Goal: Information Seeking & Learning: Learn about a topic

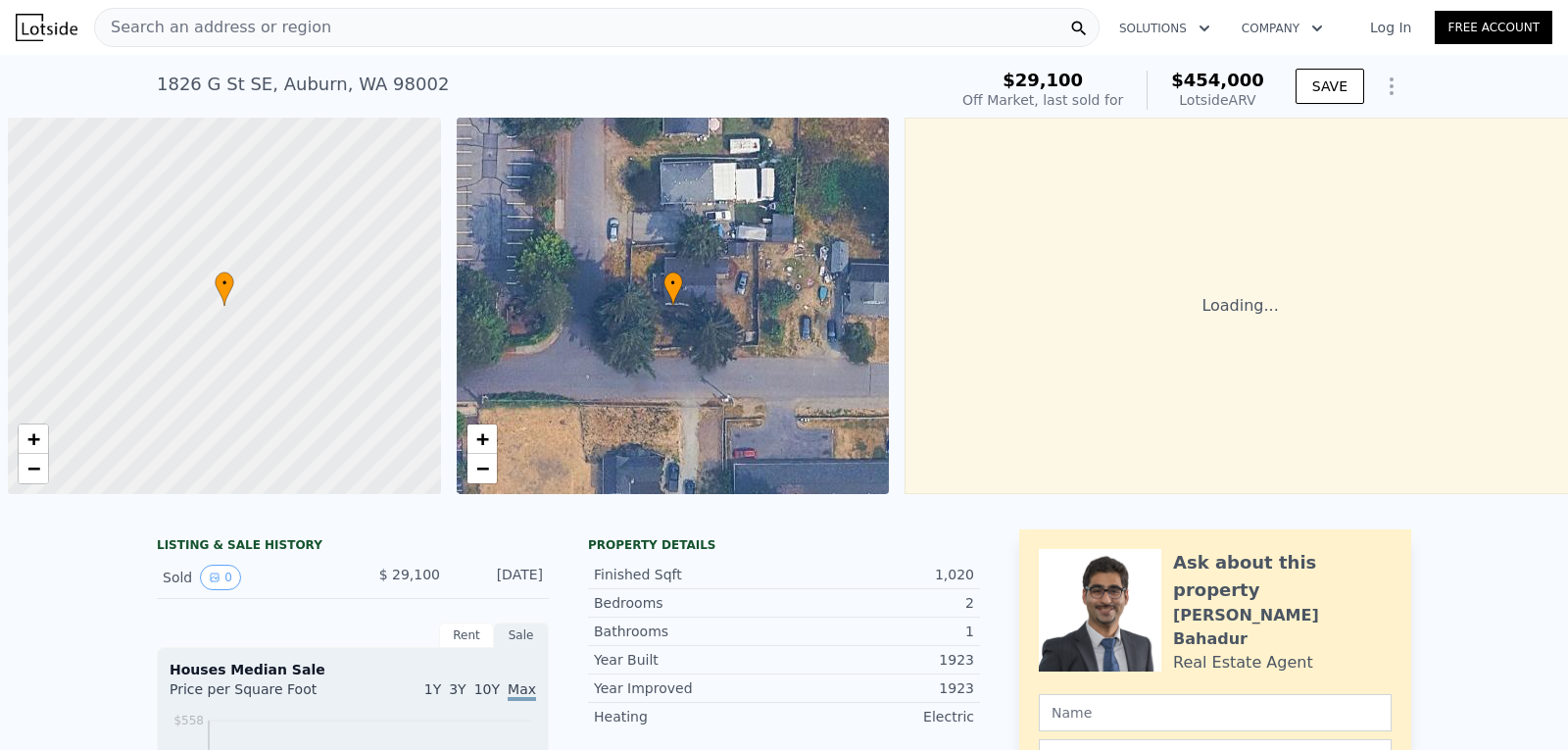
scroll to position [0, 8]
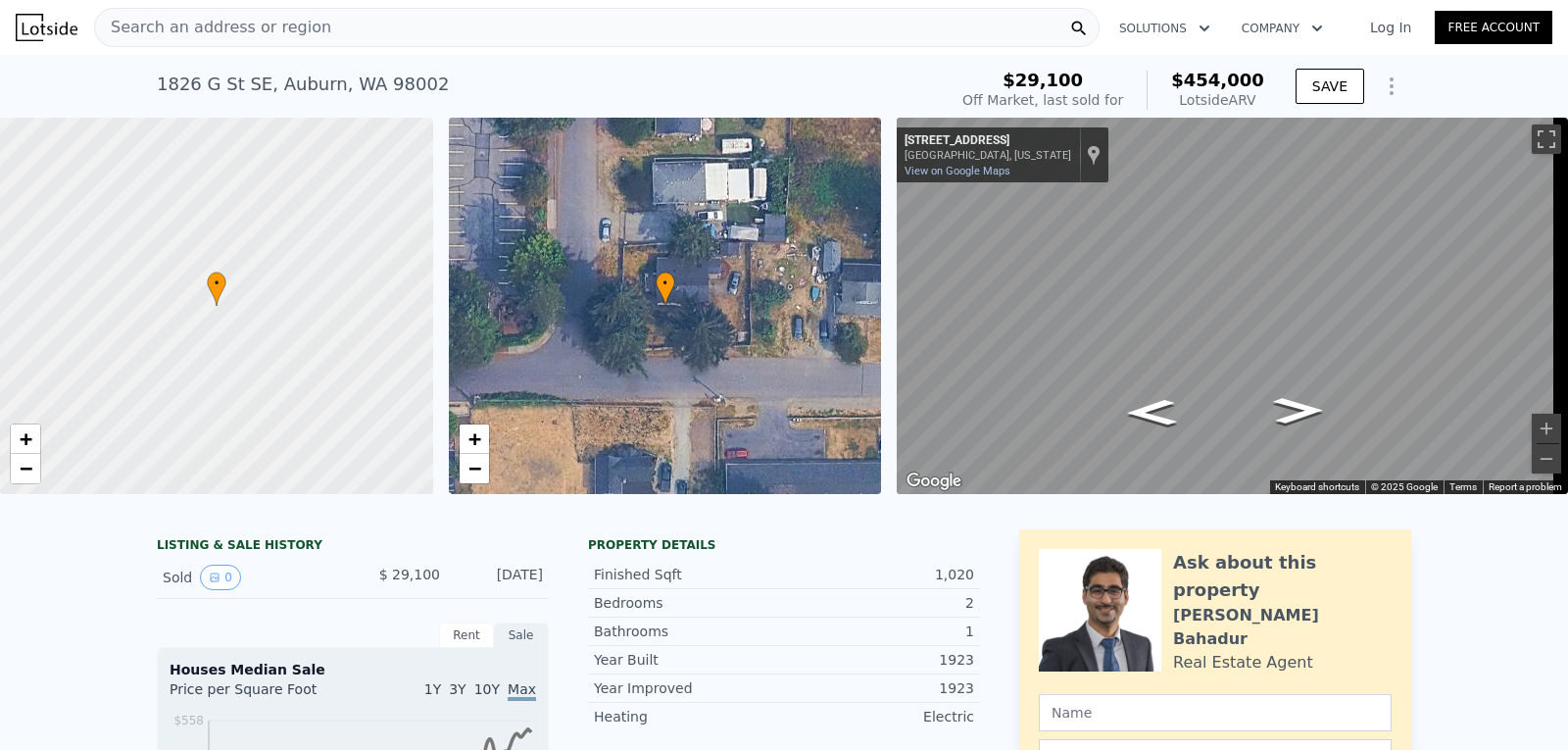
click at [204, 29] on span "Search an address or region" at bounding box center [212, 28] width 236 height 24
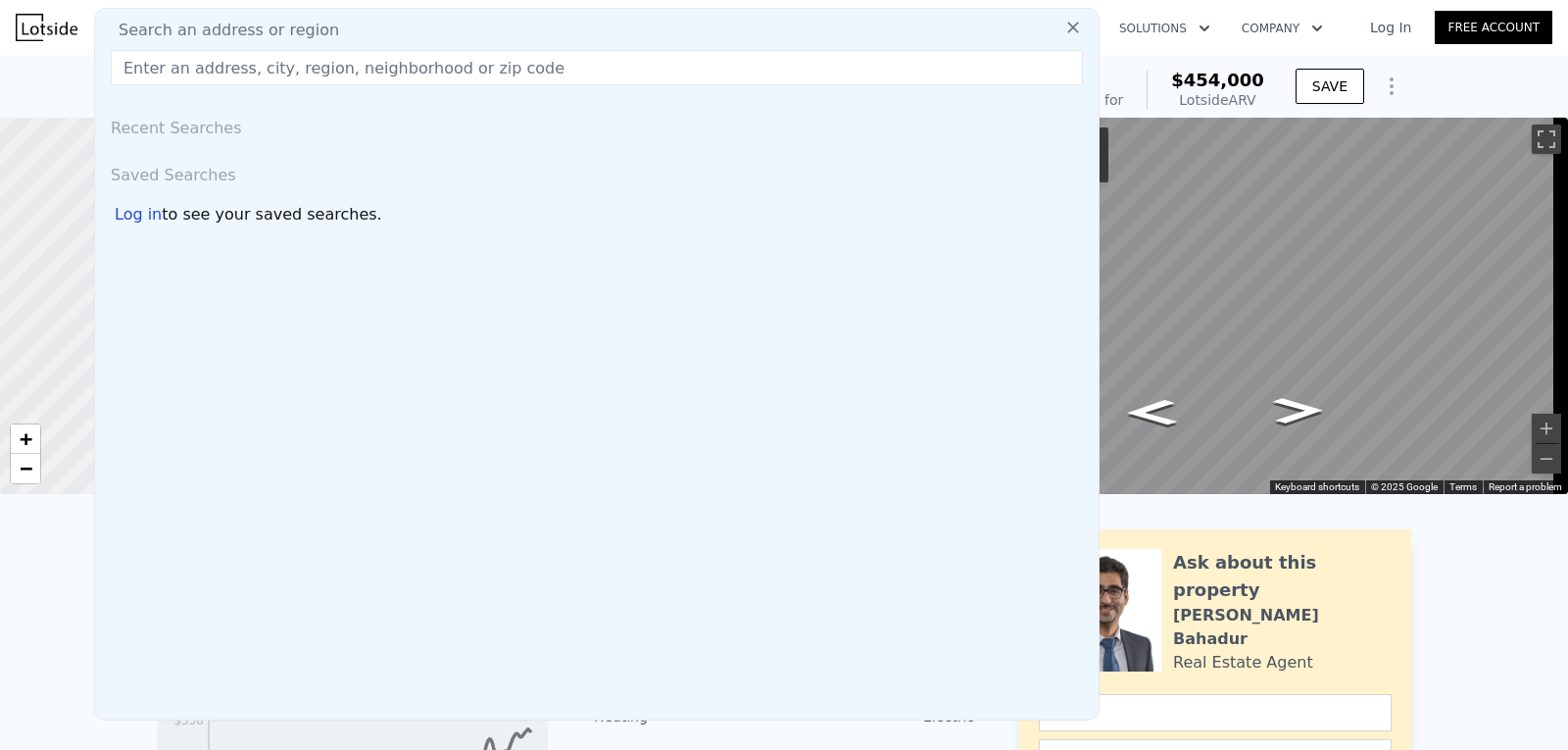
type input "1"
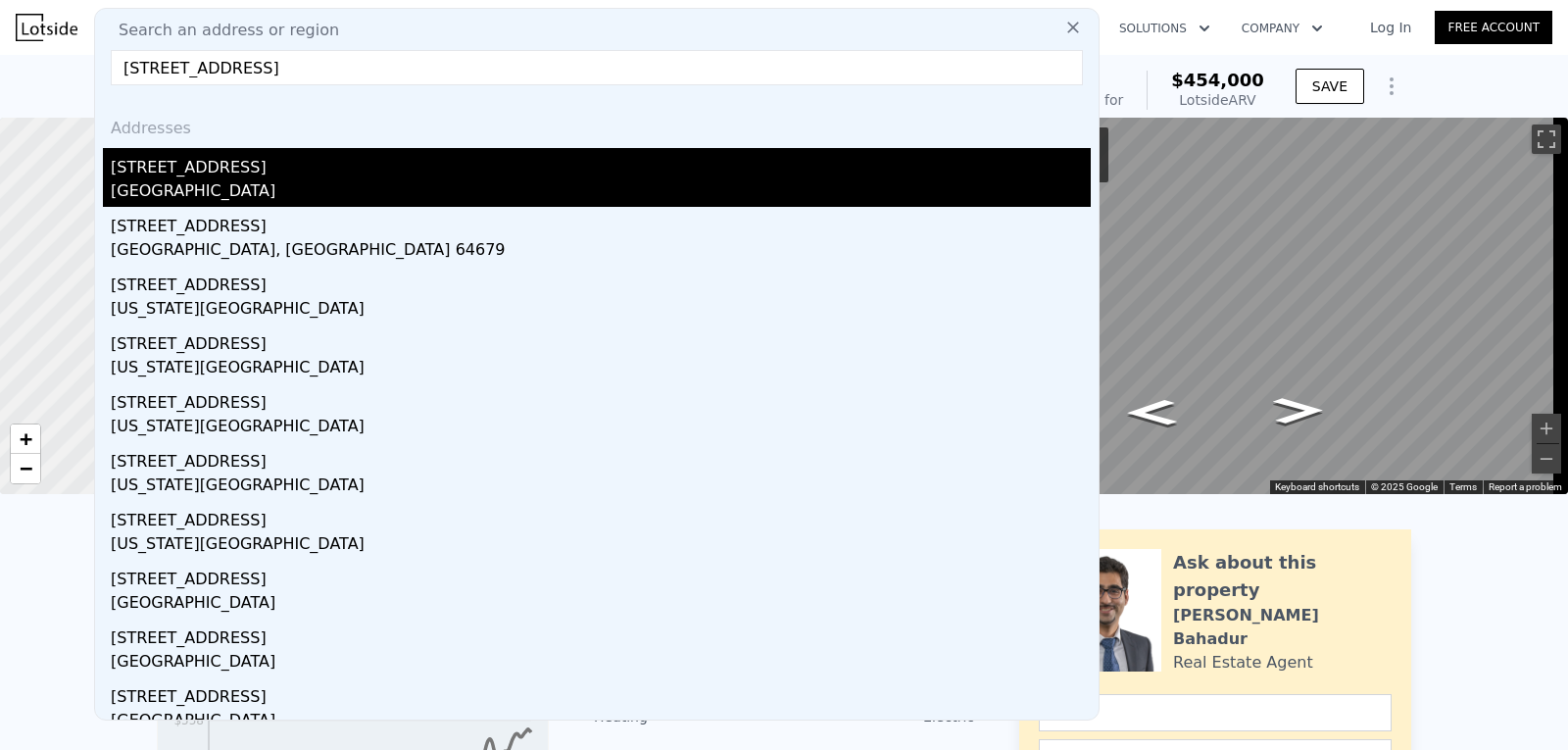
type input "[STREET_ADDRESS]"
click at [163, 180] on div "[GEOGRAPHIC_DATA]" at bounding box center [600, 193] width 980 height 28
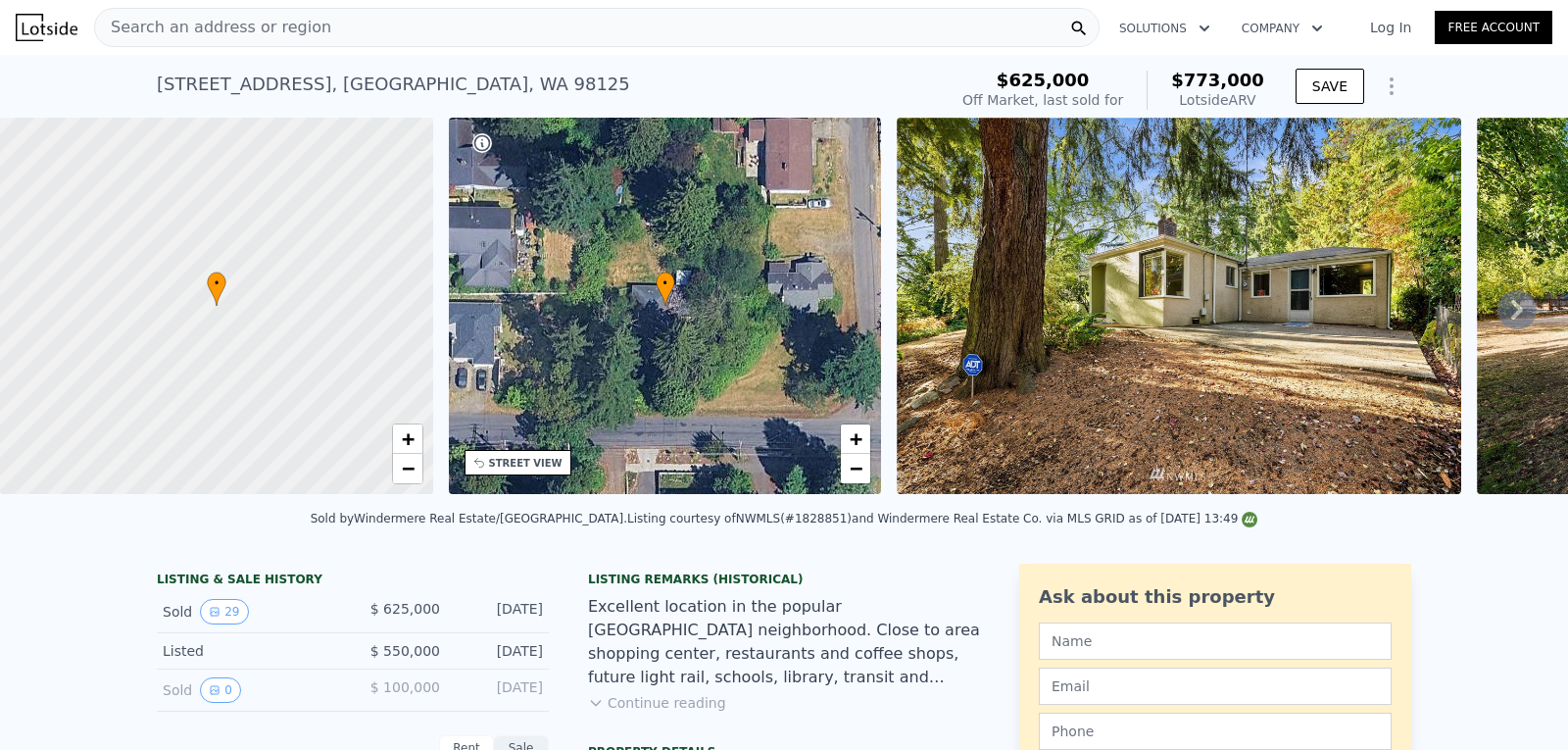
click at [1515, 311] on icon at bounding box center [1516, 309] width 39 height 39
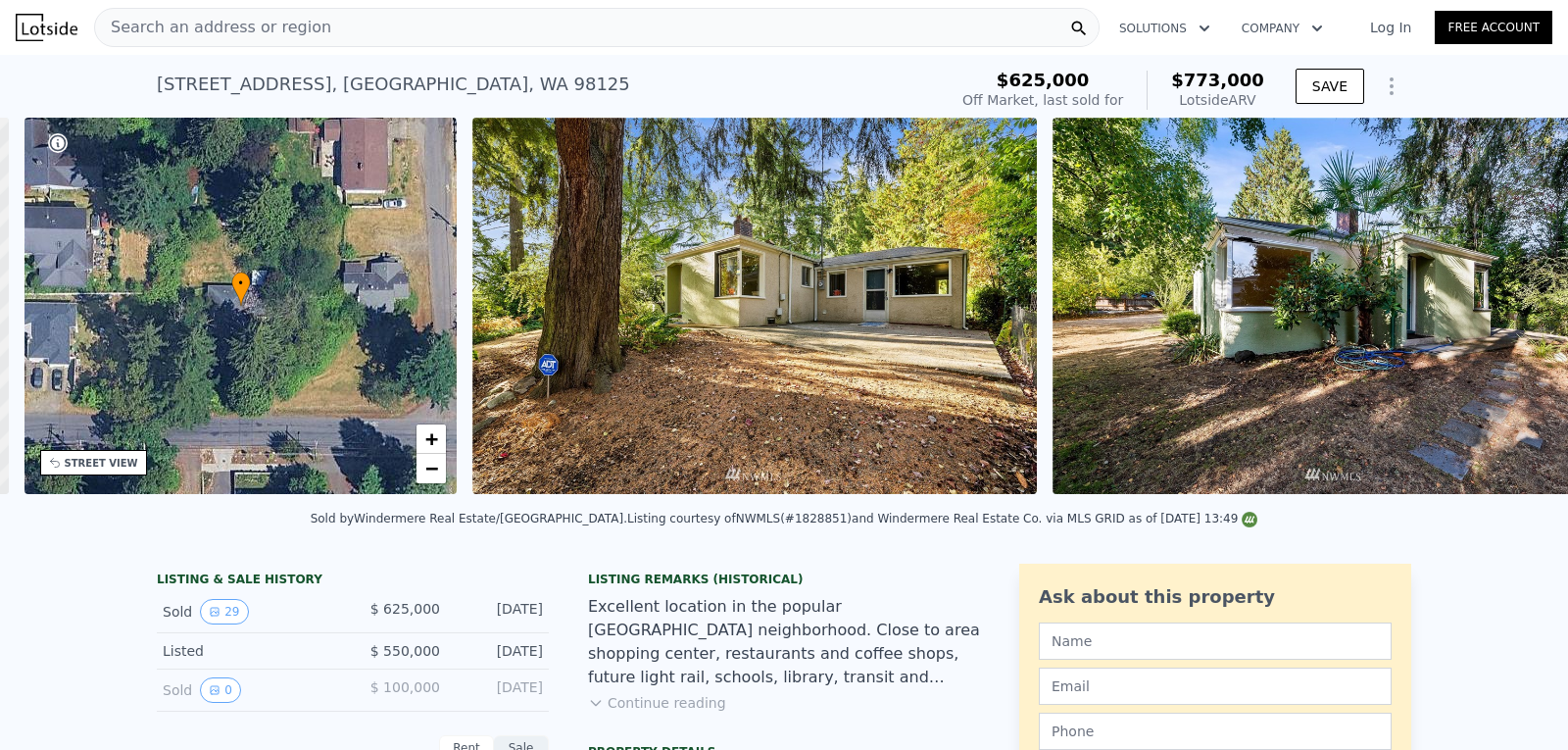
scroll to position [0, 457]
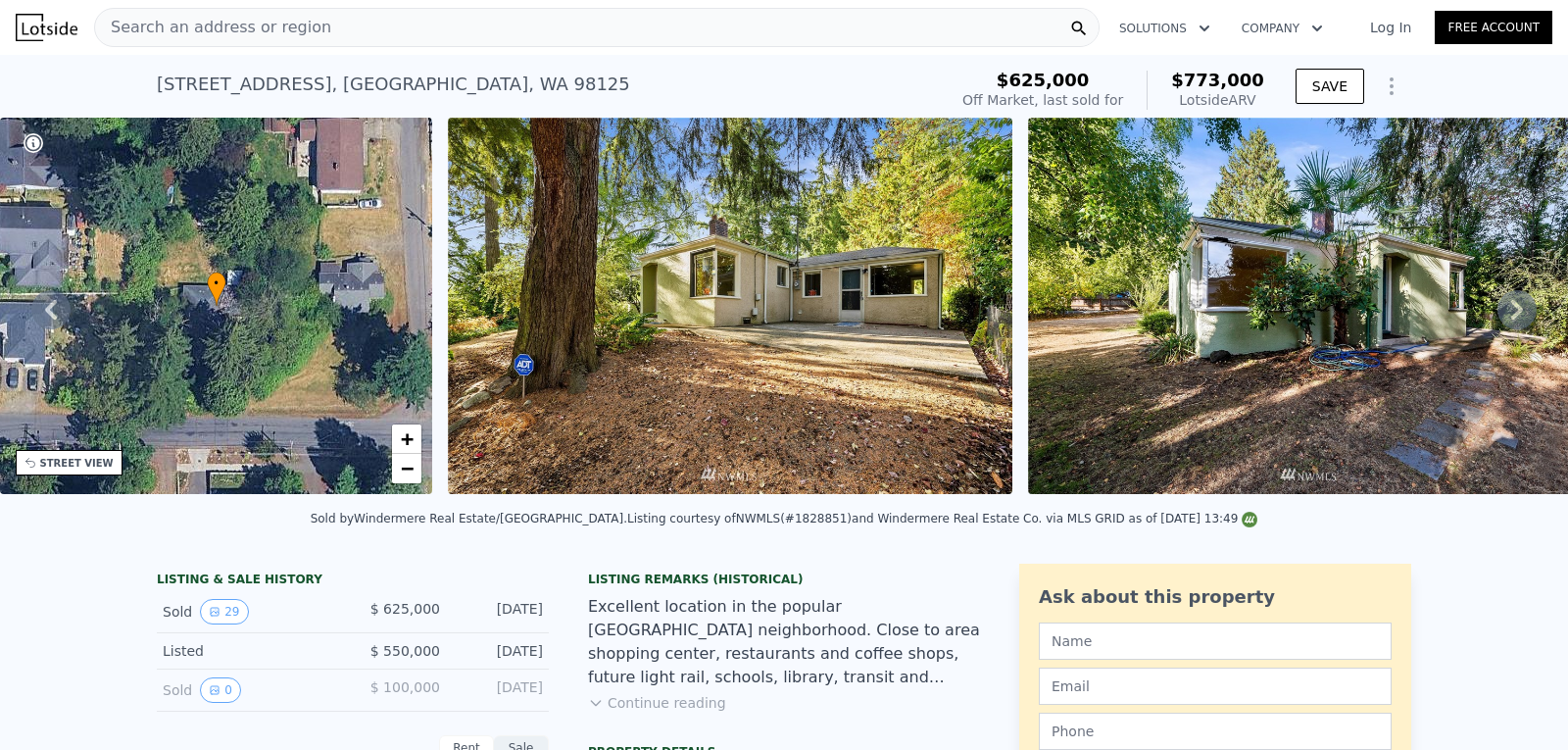
click at [1508, 320] on icon at bounding box center [1516, 309] width 39 height 39
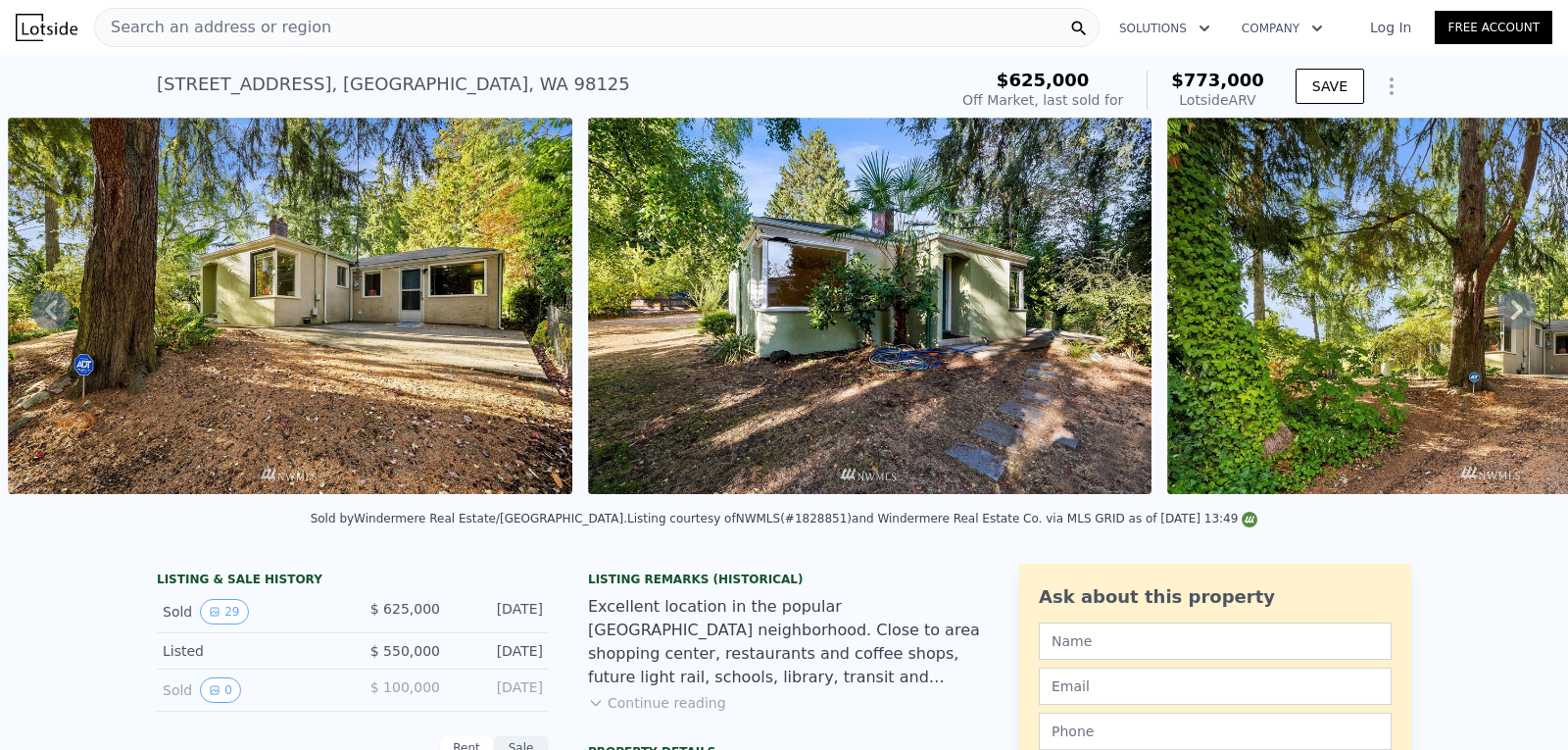
click at [1508, 320] on icon at bounding box center [1516, 309] width 39 height 39
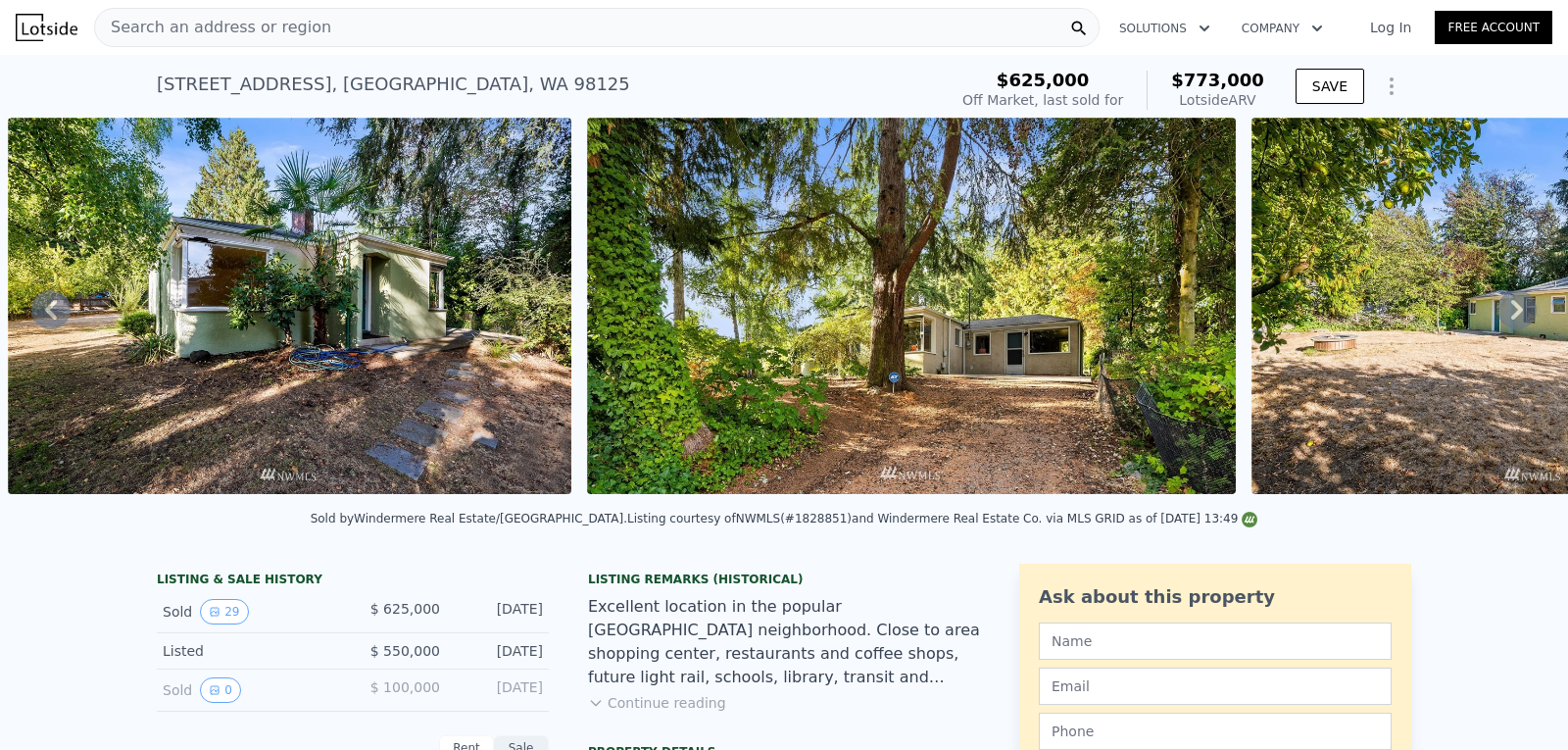
click at [1508, 320] on icon at bounding box center [1516, 309] width 39 height 39
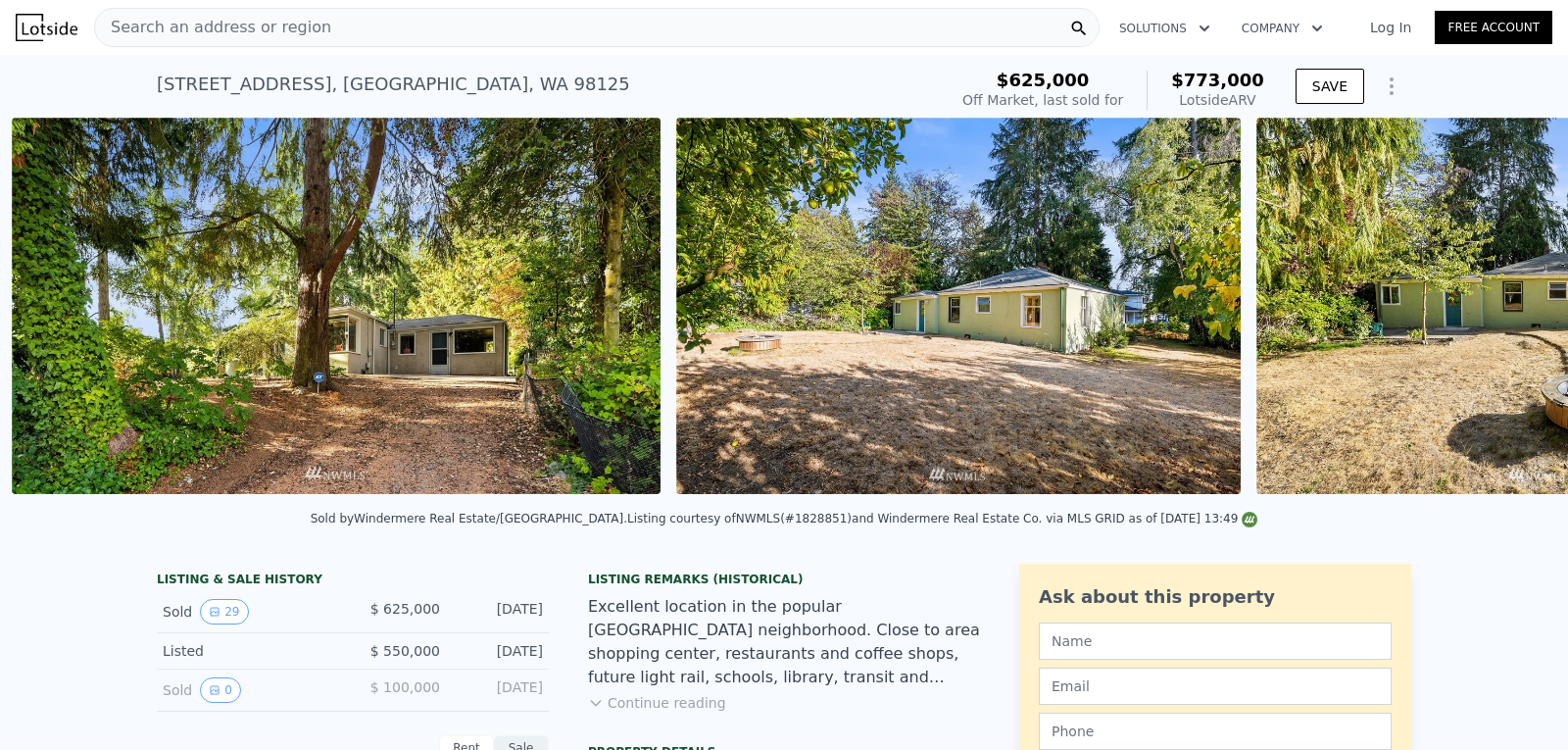
scroll to position [0, 2056]
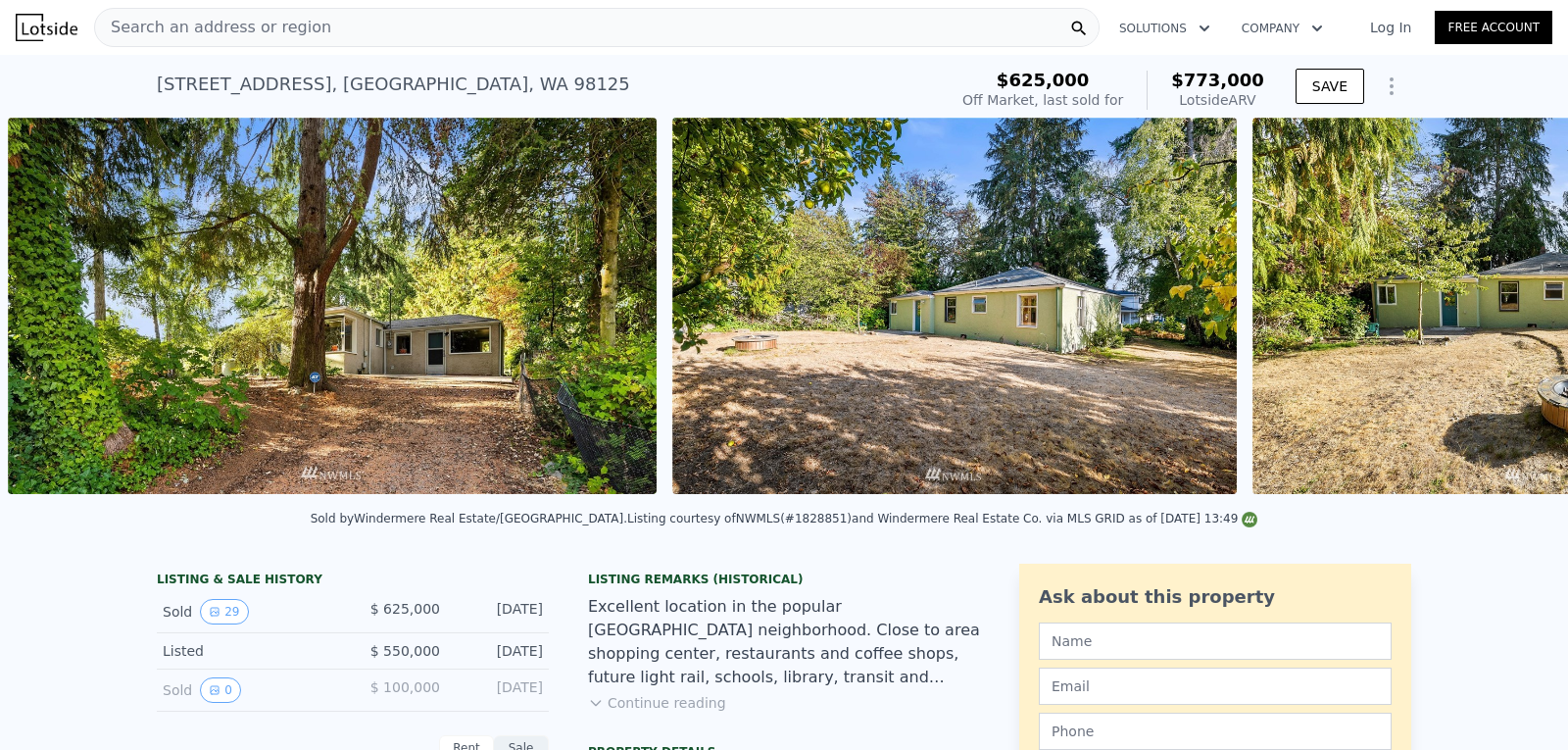
click at [1508, 320] on div "• + − • + − STREET VIEW ← Move left → Move right ↑ Move up ↓ Move down + Zoom i…" at bounding box center [784, 309] width 1568 height 383
click at [1508, 320] on icon at bounding box center [1516, 309] width 39 height 39
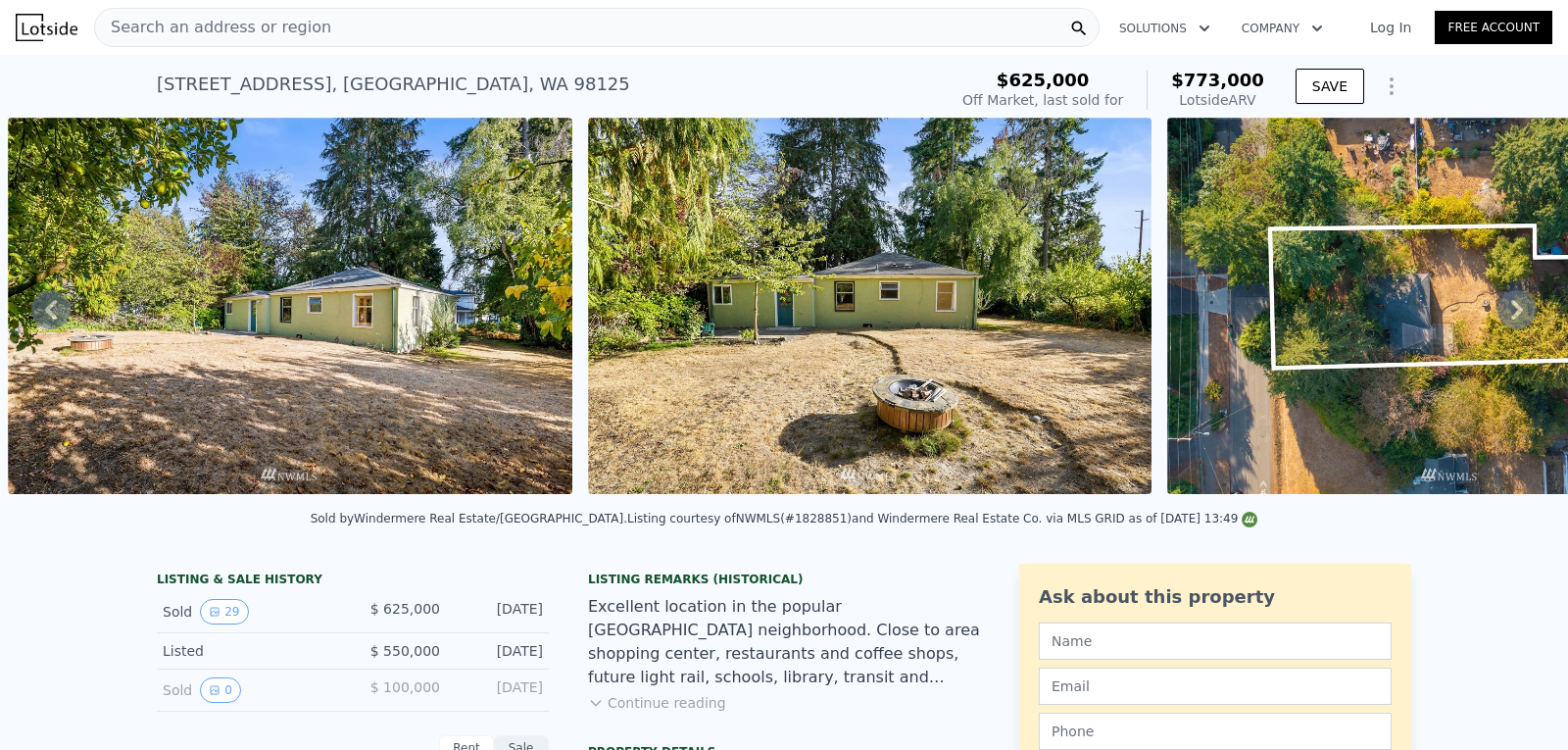
click at [1508, 320] on icon at bounding box center [1516, 309] width 39 height 39
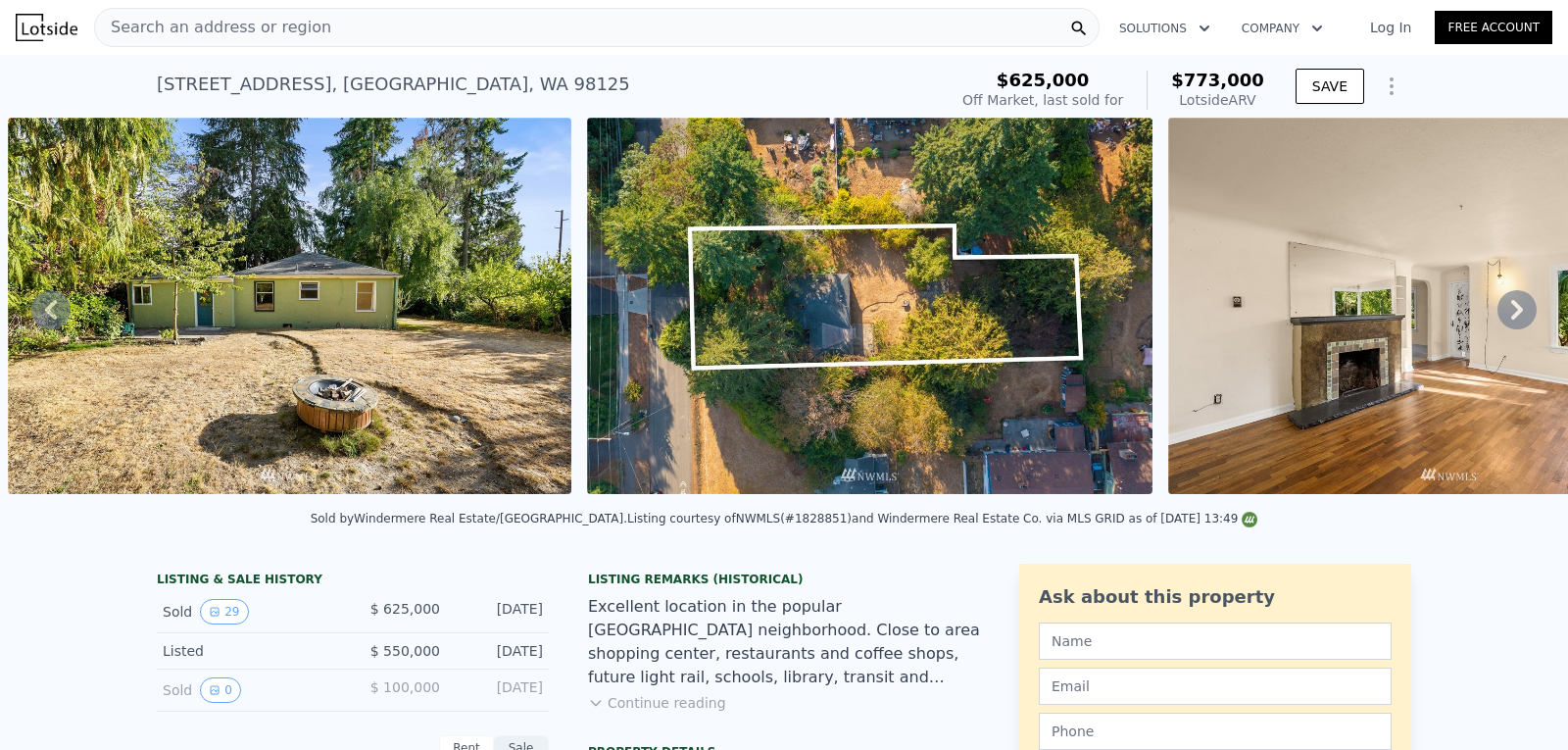
click at [1508, 320] on icon at bounding box center [1516, 309] width 39 height 39
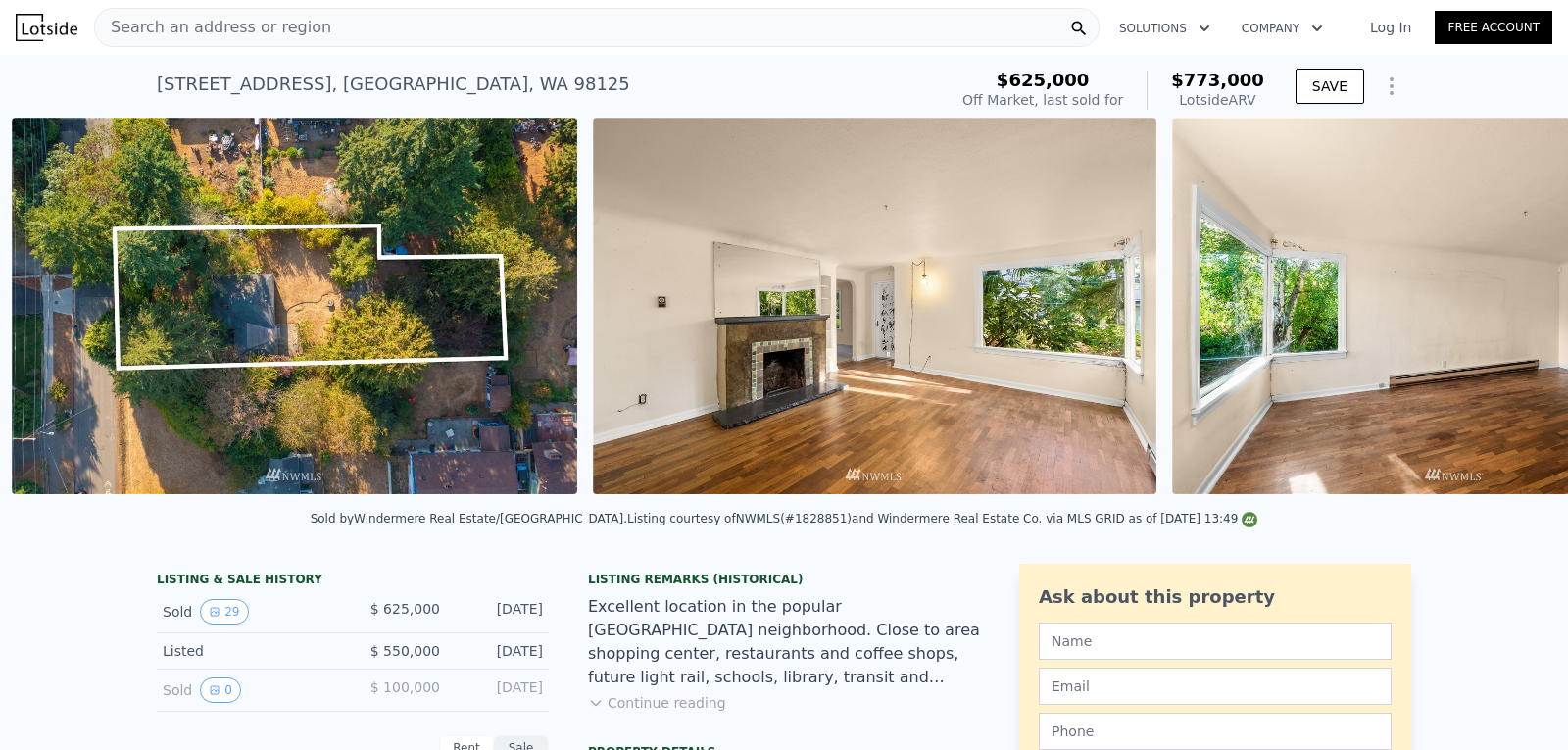
scroll to position [0, 3881]
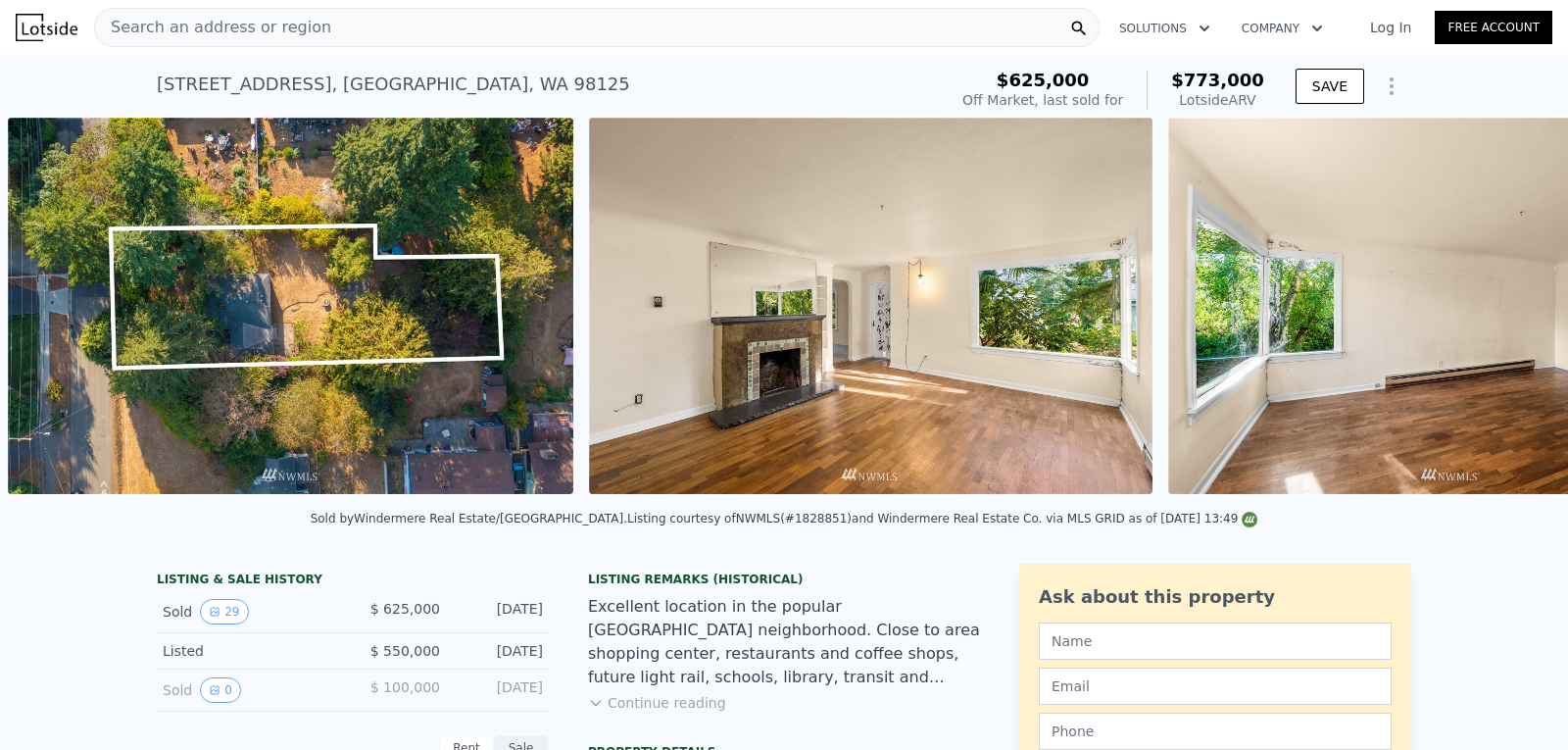
click at [1508, 320] on div "• + − • + − STREET VIEW ← Move left → Move right ↑ Move up ↓ Move down + Zoom i…" at bounding box center [784, 309] width 1568 height 383
click at [1508, 320] on icon at bounding box center [1516, 309] width 39 height 39
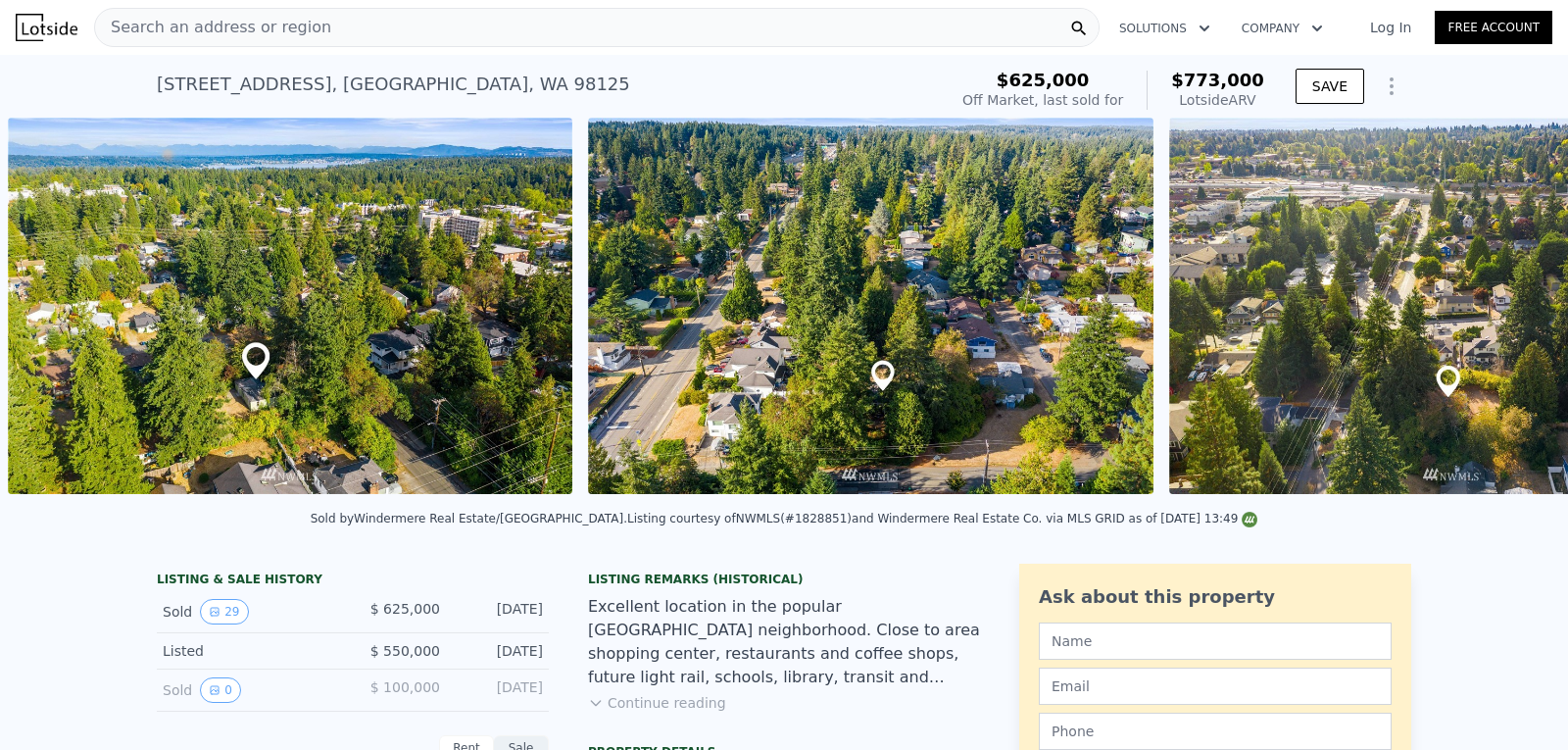
scroll to position [0, 15927]
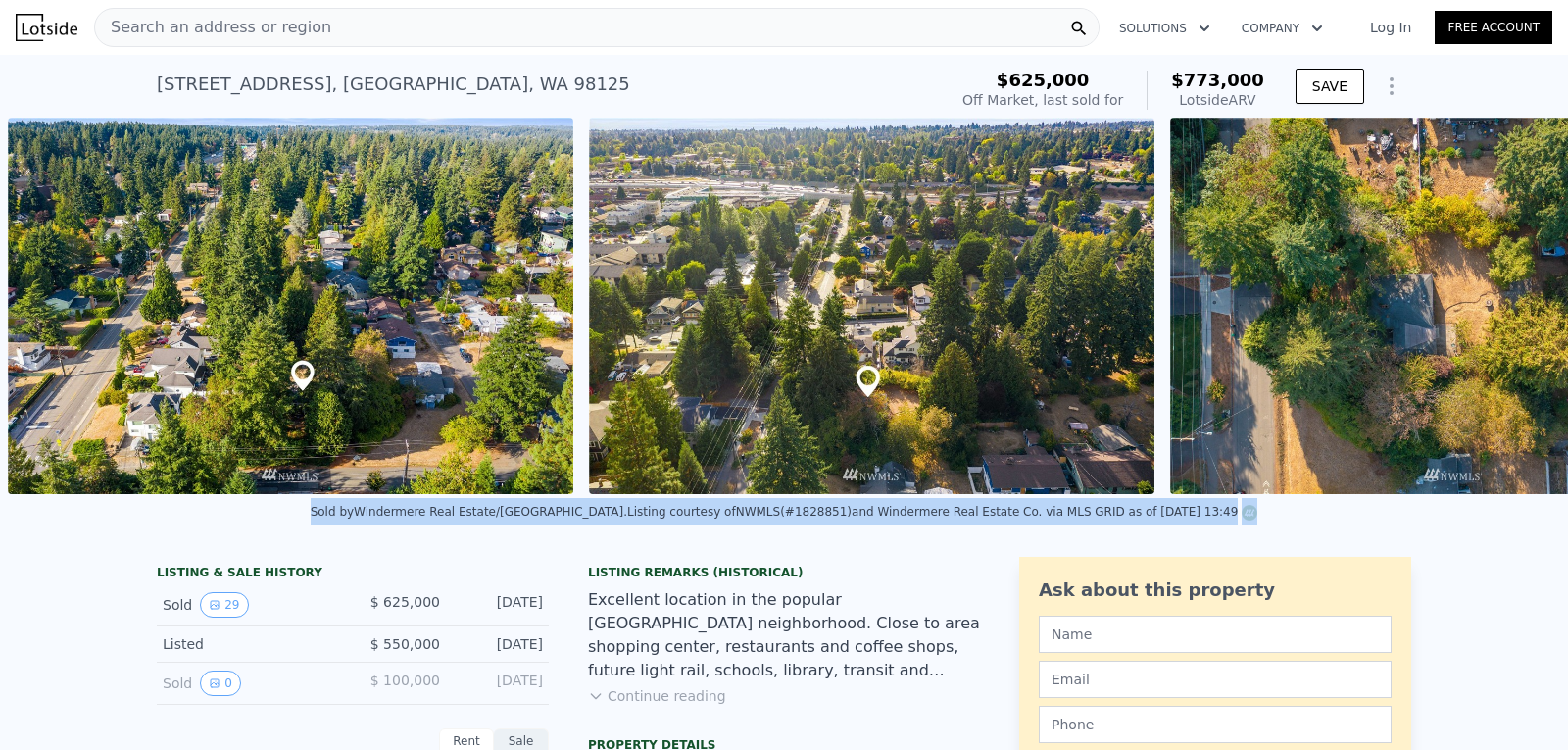
click at [1541, 512] on div "Sold by Windermere Real Estate/East . Listing courtesy of NWMLS (#1828851) and …" at bounding box center [784, 518] width 1568 height 47
click at [1259, 540] on div "Sold by Windermere Real Estate/East . Listing courtesy of NWMLS (#1828851) and …" at bounding box center [784, 518] width 1568 height 47
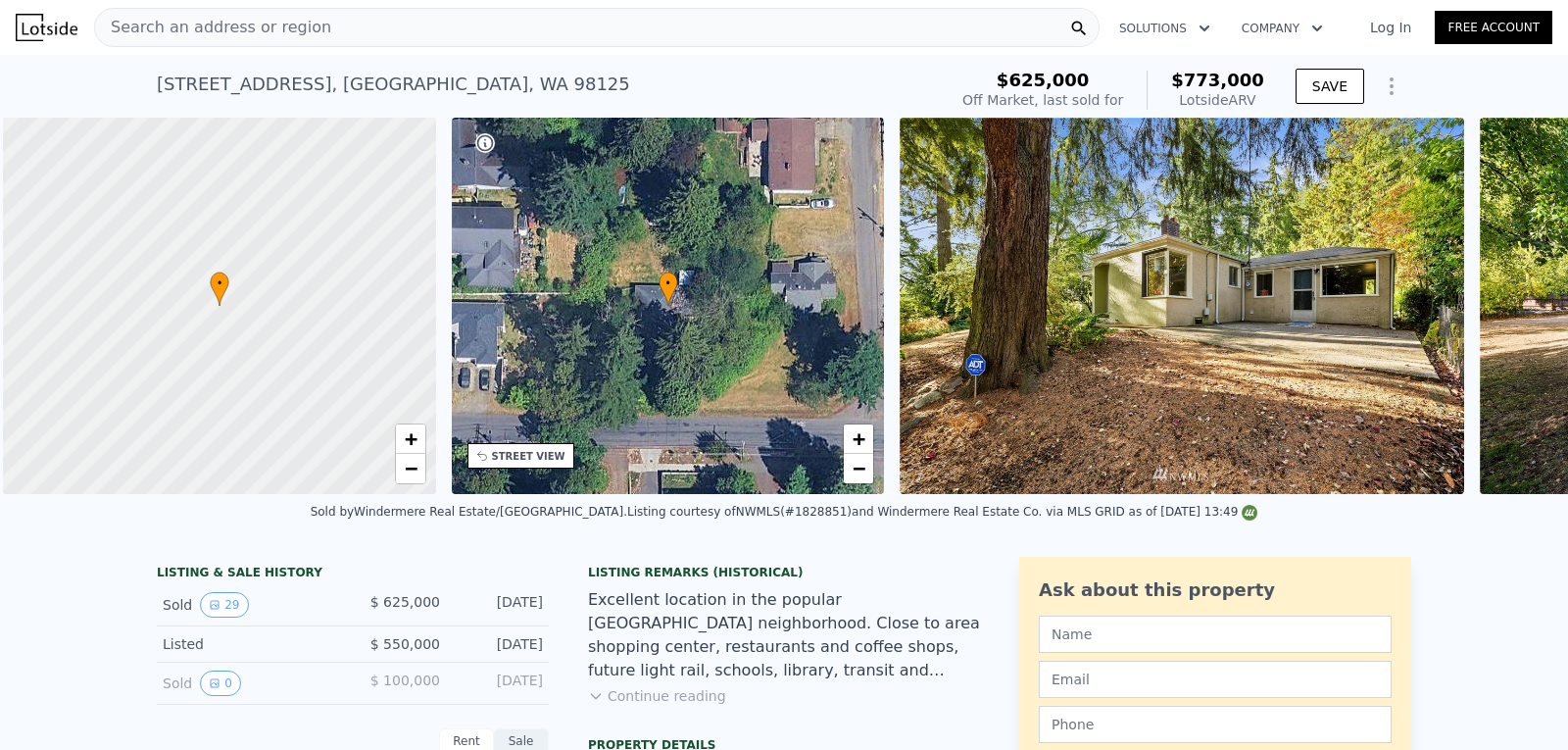
scroll to position [0, 8]
